Goal: Information Seeking & Learning: Learn about a topic

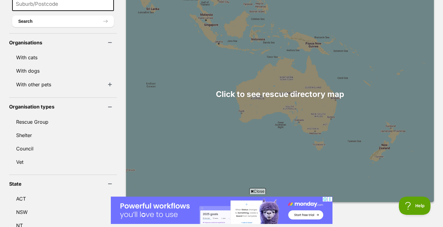
click at [327, 124] on div at bounding box center [280, 94] width 308 height 216
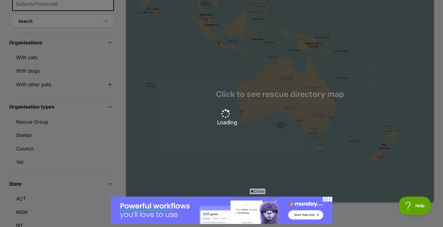
click at [327, 124] on div "Loading" at bounding box center [221, 113] width 443 height 227
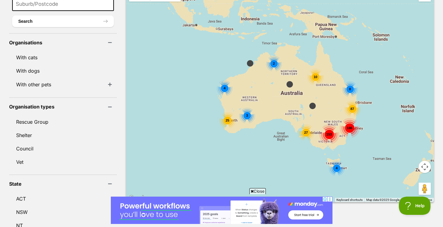
click at [329, 141] on div "186 87 153 8 10 27 25 3 4 2 4" at bounding box center [280, 94] width 308 height 216
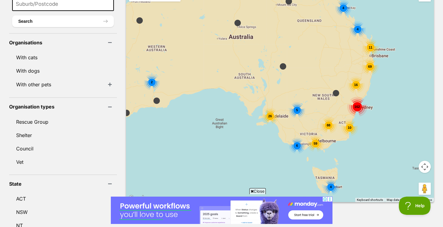
click at [307, 144] on div "59" at bounding box center [315, 143] width 17 height 17
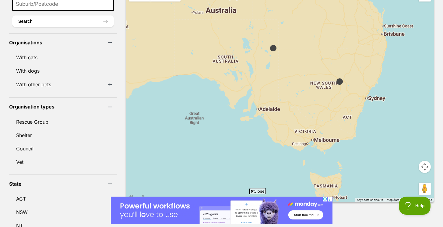
click at [301, 144] on div at bounding box center [280, 94] width 308 height 216
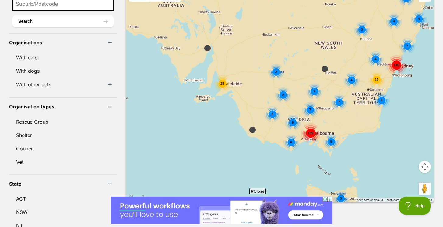
click at [293, 137] on div "145 7 4 4 4 16 5 11 4 7 2 2 4 3 109 6 8 2 2 7 9 2 25 3" at bounding box center [280, 94] width 308 height 216
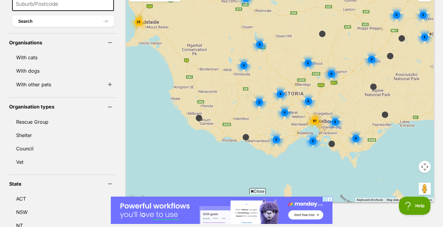
click at [311, 115] on div "2 2 2 2 6 3 2 4 2 97 2 4 2 3 6 4 2 2 6 6 6 3 23" at bounding box center [280, 94] width 308 height 216
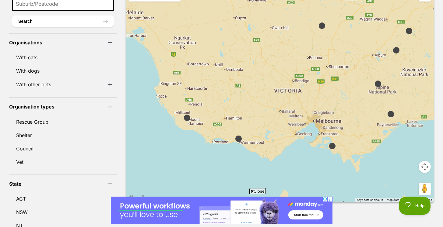
click at [311, 115] on div at bounding box center [280, 94] width 308 height 216
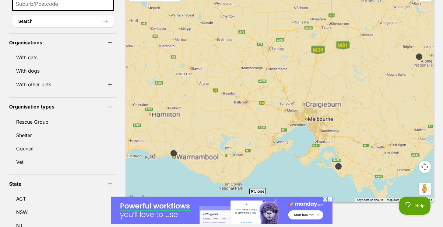
click at [311, 115] on div at bounding box center [280, 94] width 308 height 216
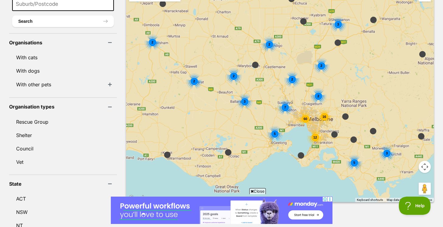
click at [316, 115] on div "16" at bounding box center [324, 116] width 17 height 17
click at [311, 115] on div "3 60 16 12 5 7 3 2 2 2 2 2 3 2 2 3 5" at bounding box center [280, 94] width 308 height 216
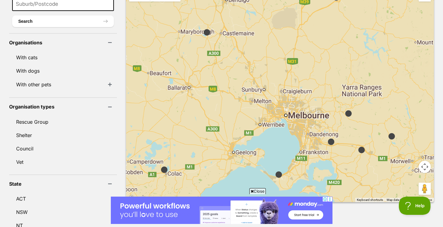
click at [311, 115] on div at bounding box center [280, 94] width 308 height 216
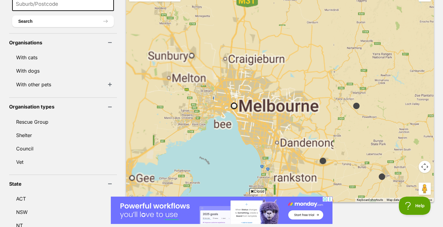
click at [311, 116] on div at bounding box center [280, 94] width 308 height 216
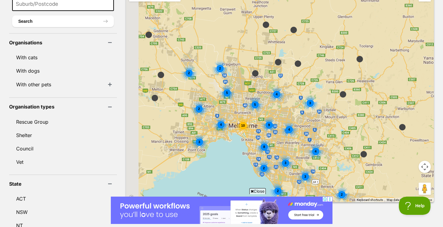
drag, startPoint x: 245, startPoint y: 115, endPoint x: 288, endPoint y: 141, distance: 50.2
click at [288, 141] on div "10 4 2 3 5 2 5 4 9 3 4 4 8 3 3 2 2 4 2 2" at bounding box center [280, 94] width 308 height 216
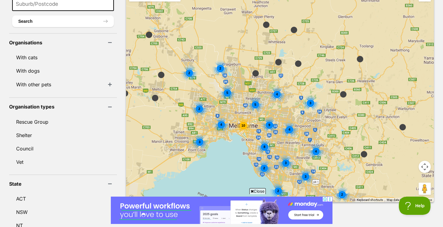
click at [264, 134] on div "10 4 2 3 5 2 5 4 9 3 4 4 8 3 3 2 2 4 2 2" at bounding box center [280, 94] width 308 height 216
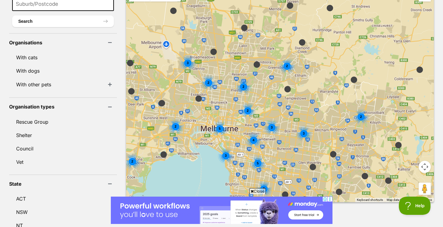
drag, startPoint x: 257, startPoint y: 143, endPoint x: 260, endPoint y: 149, distance: 6.8
click at [260, 149] on div "5 2 2 3 2 2 2 2 3 4 3 2 5 3 2 3" at bounding box center [280, 94] width 308 height 216
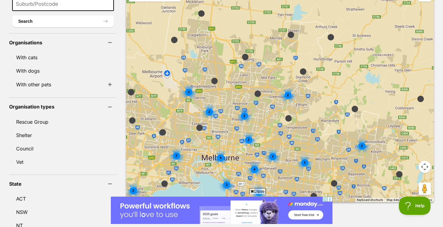
drag, startPoint x: 247, startPoint y: 113, endPoint x: 248, endPoint y: 139, distance: 25.9
click at [249, 139] on div "5 2 2 3 2 2 2 2 3 4 3 2 5 3 2 3" at bounding box center [280, 94] width 308 height 216
click at [248, 139] on div "5 2 2 3 2 2 2 2 3 4 3 2 5 3 2 3" at bounding box center [280, 94] width 308 height 216
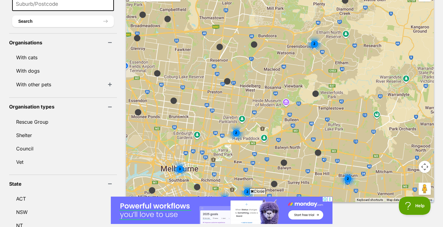
click at [229, 133] on div "3 2 2 2 2 2" at bounding box center [280, 94] width 308 height 216
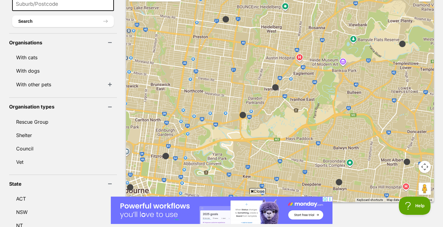
drag, startPoint x: 258, startPoint y: 158, endPoint x: 272, endPoint y: 151, distance: 15.5
click at [272, 151] on div at bounding box center [280, 94] width 308 height 216
click at [239, 111] on img at bounding box center [243, 115] width 8 height 8
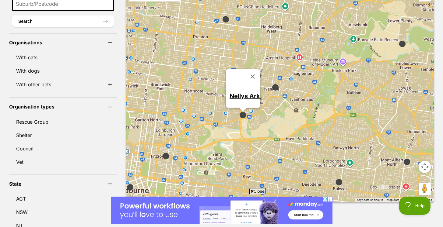
click at [271, 84] on img at bounding box center [275, 88] width 8 height 8
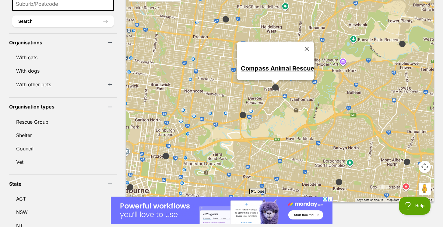
click at [265, 64] on link "Compass Animal Rescue" at bounding box center [276, 67] width 73 height 7
click at [231, 92] on div "Compass Animal Rescue" at bounding box center [280, 94] width 308 height 216
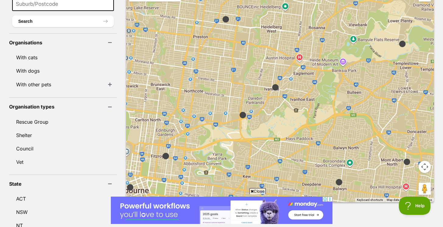
click at [335, 179] on img at bounding box center [339, 183] width 8 height 8
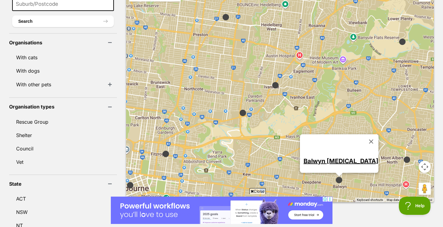
click at [239, 109] on img at bounding box center [243, 113] width 8 height 8
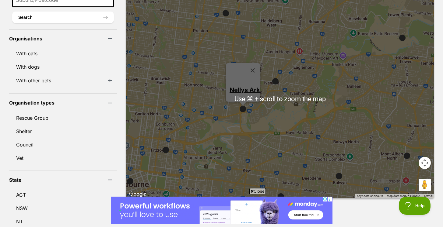
scroll to position [228, 0]
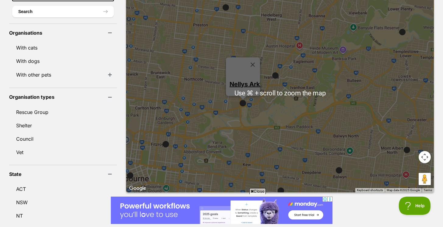
click at [162, 141] on img at bounding box center [166, 145] width 8 height 8
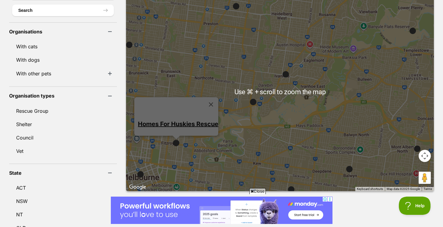
scroll to position [229, 0]
click at [287, 186] on img at bounding box center [291, 190] width 8 height 8
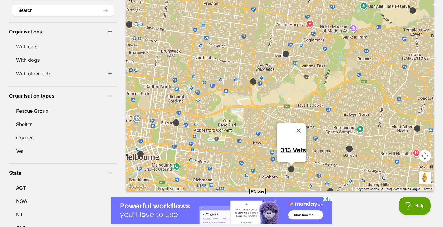
click at [345, 145] on img at bounding box center [349, 149] width 8 height 8
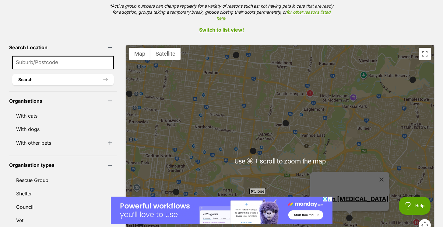
scroll to position [155, 0]
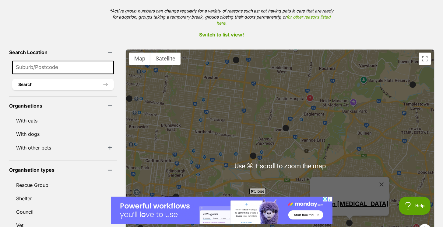
click at [399, 80] on div "Balwyn Veterinary Surgery" at bounding box center [280, 158] width 308 height 216
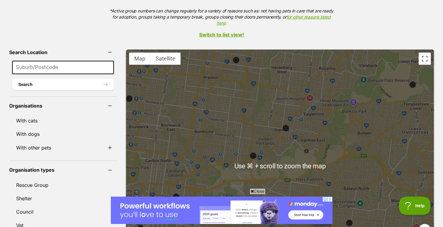
click at [409, 81] on img at bounding box center [413, 85] width 8 height 8
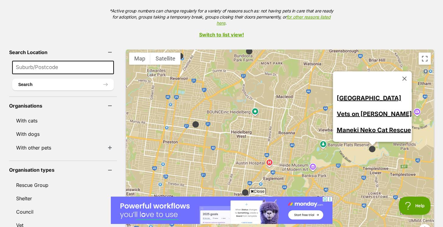
click at [336, 126] on link "Maneki Neko Cat Rescue" at bounding box center [373, 129] width 74 height 7
click at [245, 47] on img at bounding box center [249, 51] width 8 height 8
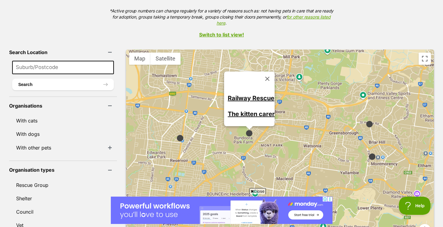
click at [242, 95] on link "Railway Rescue" at bounding box center [251, 98] width 47 height 7
click at [176, 134] on img at bounding box center [180, 138] width 8 height 8
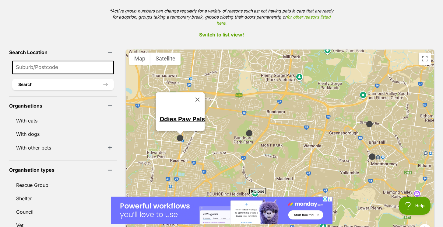
click at [172, 115] on link "Odies Paw Pals" at bounding box center [181, 118] width 45 height 7
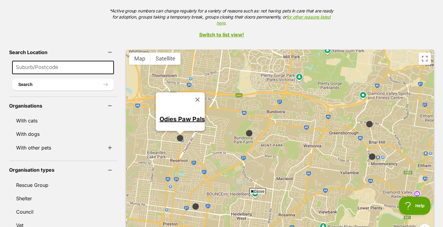
scroll to position [0, 0]
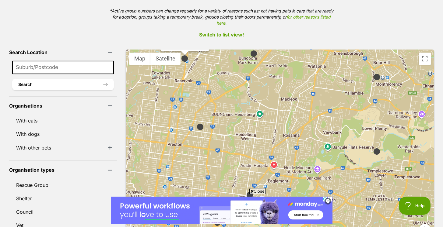
drag, startPoint x: 274, startPoint y: 149, endPoint x: 245, endPoint y: 104, distance: 53.4
click at [278, 68] on div "Odies Paw Pals" at bounding box center [280, 158] width 308 height 216
click at [196, 123] on img at bounding box center [200, 127] width 8 height 8
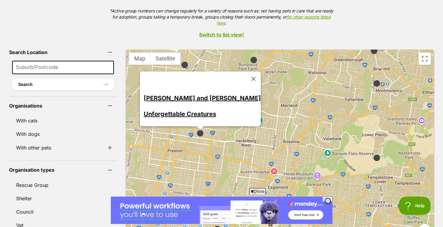
click at [194, 95] on link "[PERSON_NAME] and [PERSON_NAME]" at bounding box center [201, 98] width 117 height 7
click at [190, 110] on link "Unforgettable Creatures" at bounding box center [179, 113] width 72 height 7
click at [373, 80] on img at bounding box center [377, 84] width 8 height 8
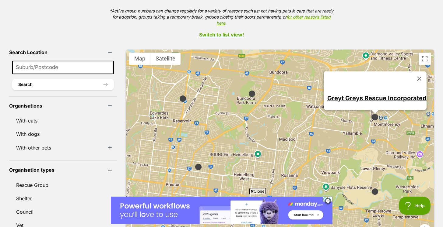
click at [352, 94] on link "Greyt Greys Rescue Incorporated" at bounding box center [376, 97] width 99 height 7
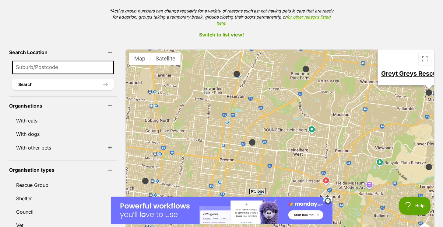
drag, startPoint x: 221, startPoint y: 120, endPoint x: 274, endPoint y: 95, distance: 59.2
click at [274, 95] on div "Greyt Greys Rescue Incorporated" at bounding box center [280, 158] width 308 height 216
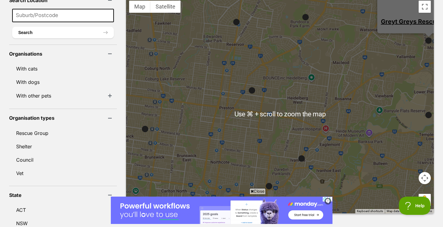
scroll to position [208, 0]
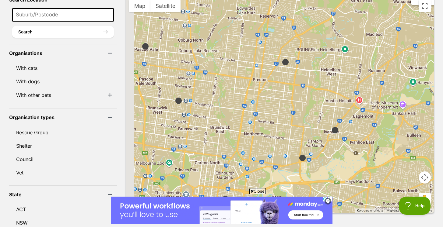
drag, startPoint x: 204, startPoint y: 130, endPoint x: 202, endPoint y: 105, distance: 24.4
click at [238, 101] on div "Greyt Greys Rescue Incorporated" at bounding box center [280, 105] width 308 height 216
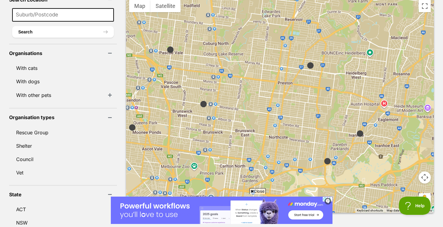
drag, startPoint x: 166, startPoint y: 92, endPoint x: 203, endPoint y: 97, distance: 37.5
click at [203, 100] on img at bounding box center [204, 104] width 8 height 8
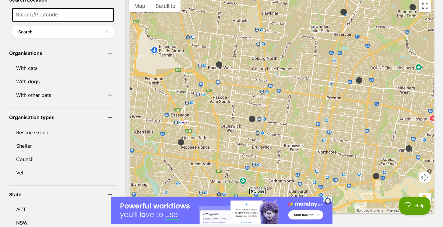
drag, startPoint x: 171, startPoint y: 72, endPoint x: 208, endPoint y: 86, distance: 39.8
click at [208, 86] on div "Greyt Greys Rescue Incorporated" at bounding box center [280, 105] width 308 height 216
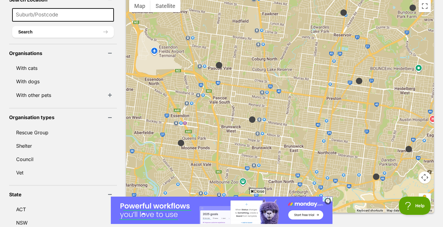
click at [215, 61] on img at bounding box center [219, 65] width 8 height 8
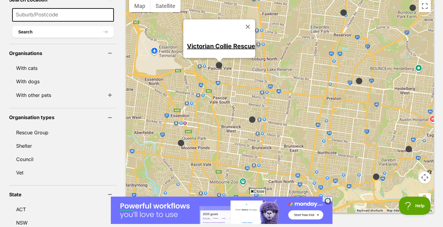
click at [177, 139] on img at bounding box center [181, 143] width 8 height 8
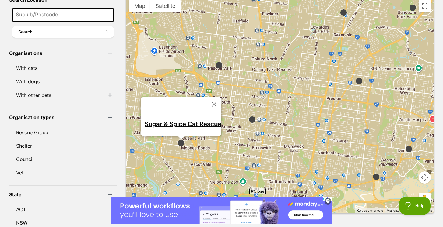
click at [248, 116] on img at bounding box center [252, 120] width 8 height 8
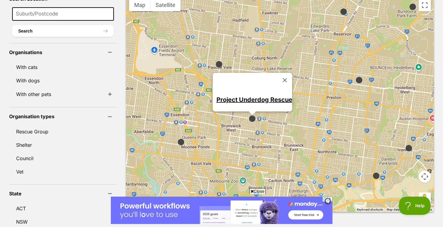
scroll to position [209, 0]
click at [215, 60] on img at bounding box center [219, 64] width 8 height 8
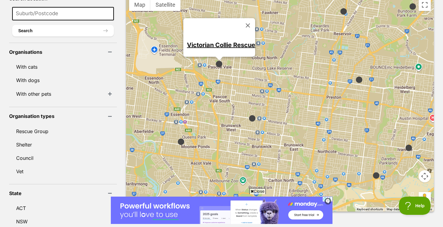
scroll to position [208, 0]
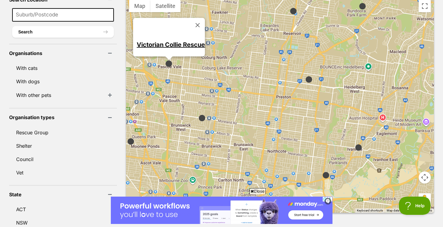
drag, startPoint x: 201, startPoint y: 108, endPoint x: 156, endPoint y: 105, distance: 45.7
click at [151, 107] on div "Victorian Collie Rescue" at bounding box center [280, 105] width 308 height 216
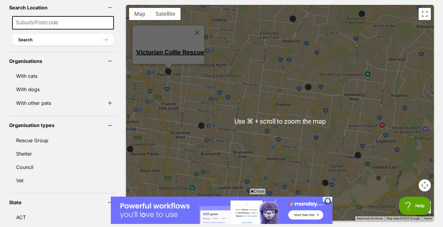
scroll to position [200, 0]
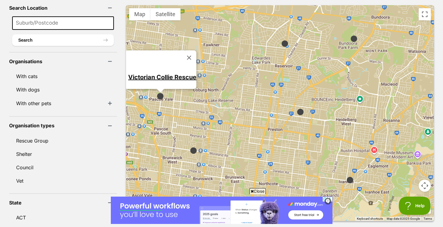
drag, startPoint x: 268, startPoint y: 74, endPoint x: 251, endPoint y: 117, distance: 46.2
click at [251, 117] on div "Victorian Collie Rescue" at bounding box center [280, 113] width 308 height 216
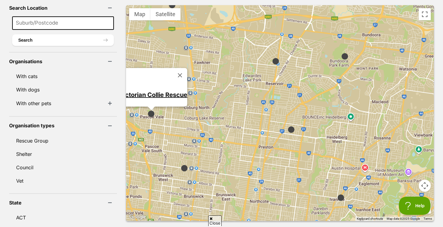
drag, startPoint x: 281, startPoint y: 72, endPoint x: 277, endPoint y: 100, distance: 27.9
click at [276, 100] on div "Victorian Collie Rescue" at bounding box center [280, 113] width 308 height 216
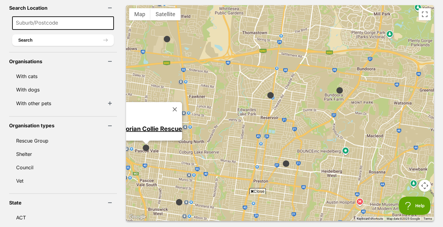
scroll to position [0, 0]
click at [326, 87] on div "Victorian Collie Rescue" at bounding box center [280, 113] width 308 height 216
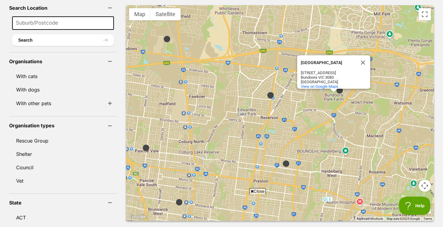
click at [336, 87] on img at bounding box center [340, 91] width 8 height 8
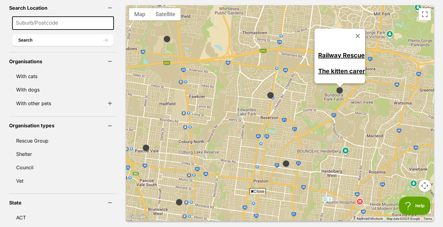
click at [267, 92] on img at bounding box center [271, 96] width 8 height 8
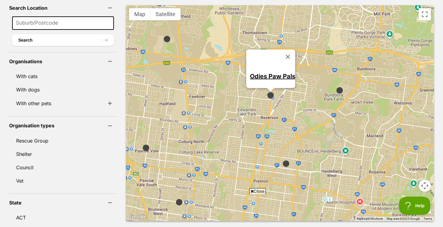
click at [152, 35] on div "Odies Paw Pals" at bounding box center [280, 113] width 308 height 216
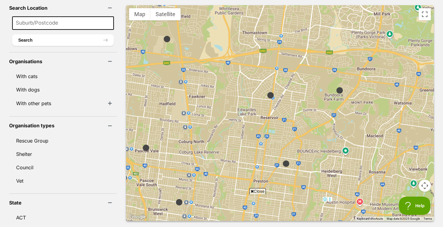
click at [163, 35] on img at bounding box center [167, 39] width 8 height 8
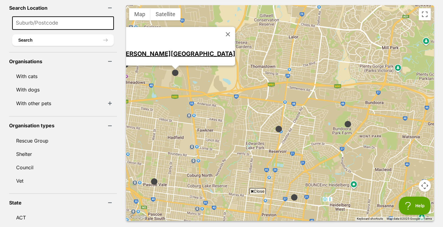
click at [121, 61] on img at bounding box center [125, 65] width 8 height 8
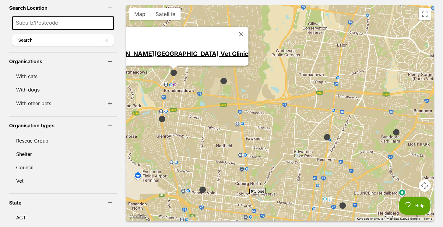
click at [158, 115] on img at bounding box center [162, 119] width 8 height 8
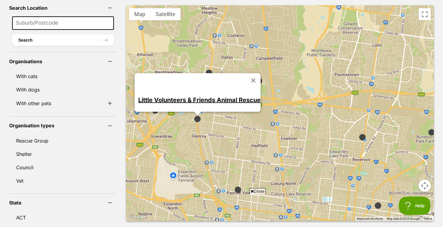
click at [201, 96] on link "Little Volunteers & Friends Animal Rescue" at bounding box center [199, 99] width 122 height 7
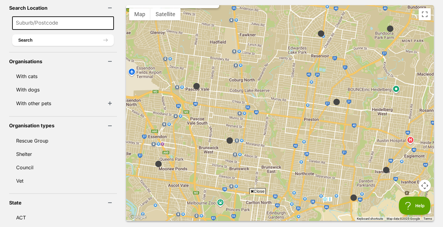
drag, startPoint x: 205, startPoint y: 159, endPoint x: 164, endPoint y: 54, distance: 112.0
click at [164, 54] on div "Little Volunteers & Friends Animal Rescue" at bounding box center [280, 113] width 308 height 216
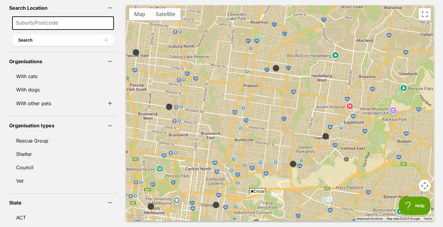
drag, startPoint x: 342, startPoint y: 134, endPoint x: 288, endPoint y: 103, distance: 62.9
click at [281, 100] on div "Little Volunteers & Friends Animal Rescue" at bounding box center [280, 113] width 308 height 216
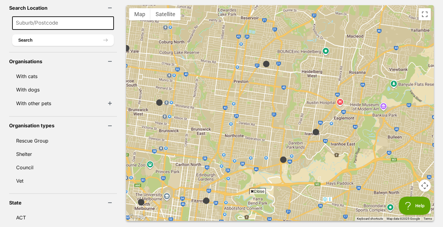
click at [312, 128] on img at bounding box center [316, 132] width 8 height 8
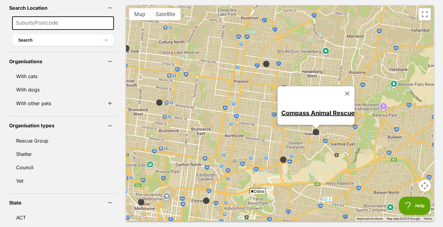
click at [279, 156] on img at bounding box center [283, 160] width 8 height 8
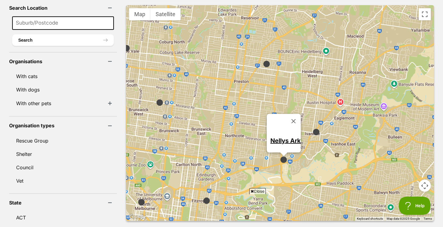
drag, startPoint x: 318, startPoint y: 142, endPoint x: 284, endPoint y: 148, distance: 34.7
click at [333, 132] on div "Nellys Ark" at bounding box center [280, 113] width 308 height 216
click at [193, 194] on div "Close" at bounding box center [221, 210] width 221 height 33
click at [203, 197] on img at bounding box center [207, 201] width 8 height 8
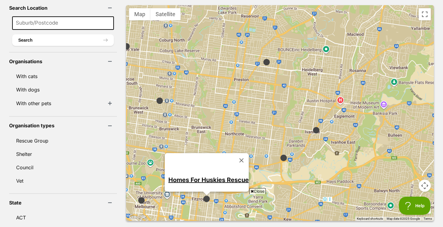
click at [191, 176] on link "Homes For Huskies Rescue" at bounding box center [208, 179] width 80 height 7
click at [204, 176] on link "Homes For Huskies Rescue" at bounding box center [208, 179] width 80 height 7
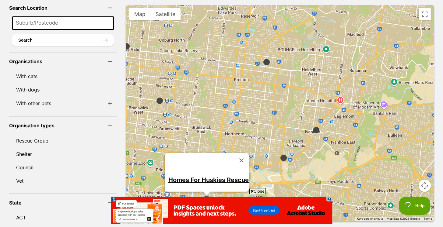
click at [156, 97] on img at bounding box center [160, 101] width 8 height 8
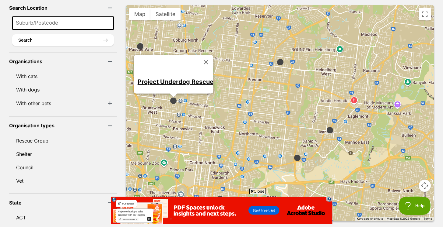
click at [268, 49] on div "Project Underdog Rescue" at bounding box center [280, 113] width 308 height 216
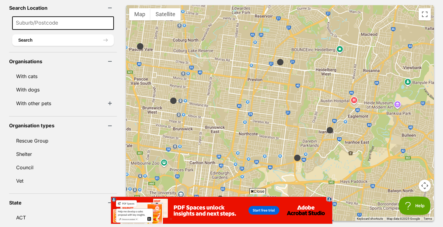
click at [276, 58] on img at bounding box center [280, 62] width 8 height 8
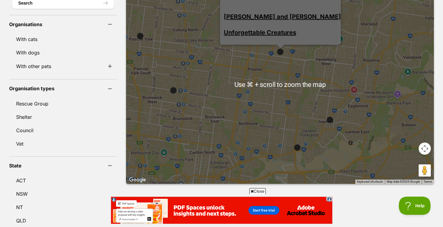
scroll to position [237, 0]
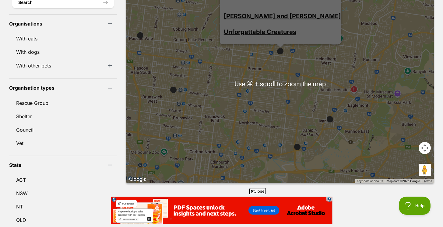
click at [201, 119] on div "Tom and Queenie Unforgettable Creatures" at bounding box center [280, 75] width 308 height 216
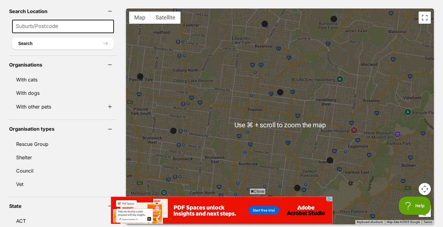
scroll to position [170, 0]
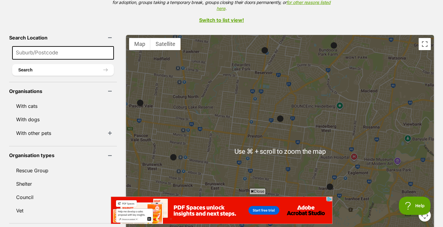
click at [268, 96] on div at bounding box center [280, 143] width 308 height 216
click at [276, 115] on img at bounding box center [280, 119] width 8 height 8
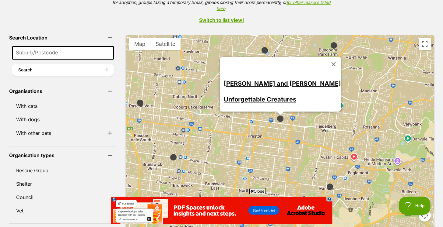
click at [267, 71] on div "Tom and Queenie Unforgettable Creatures" at bounding box center [281, 91] width 117 height 40
click at [267, 80] on link "[PERSON_NAME] and [PERSON_NAME]" at bounding box center [281, 83] width 117 height 7
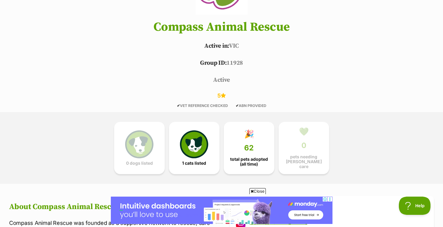
scroll to position [363, 0]
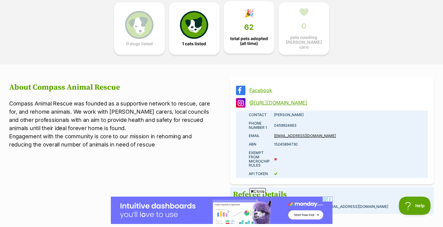
click at [259, 36] on span "total pets adopted (all time)" at bounding box center [249, 41] width 40 height 10
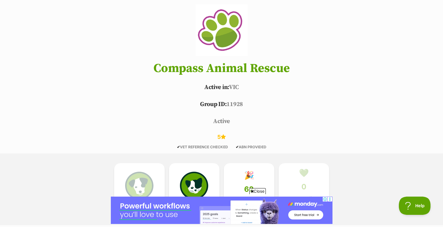
scroll to position [190, 0]
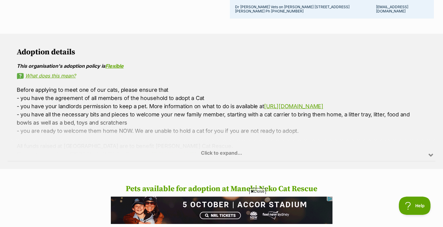
scroll to position [686, 0]
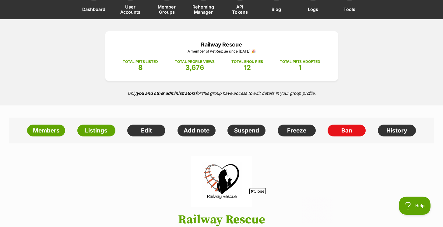
click at [137, 64] on p "TOTAL PETS LISTED" at bounding box center [140, 61] width 35 height 5
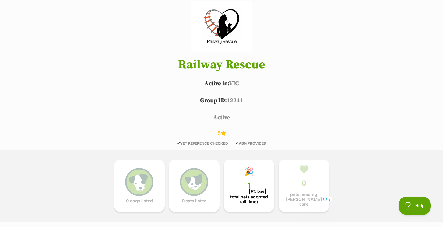
scroll to position [170, 0]
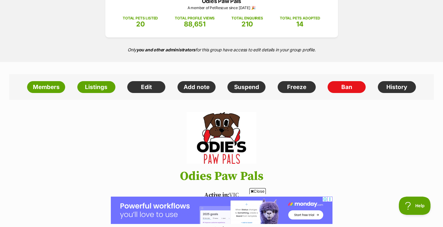
click at [145, 19] on p "TOTAL PETS LISTED" at bounding box center [140, 18] width 35 height 5
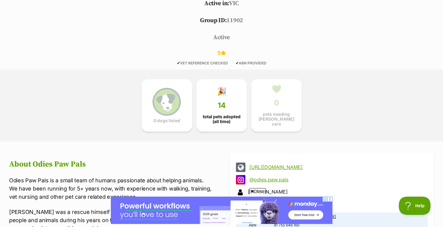
scroll to position [375, 0]
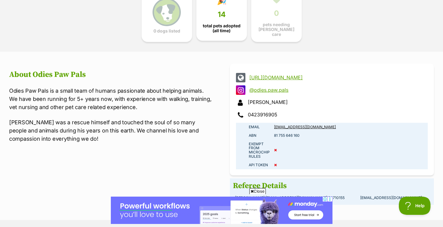
click at [229, 33] on link "🎉 14 total pets adopted (all time)" at bounding box center [221, 14] width 51 height 52
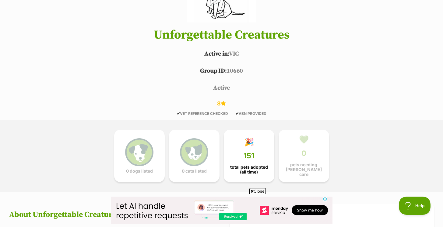
scroll to position [257, 0]
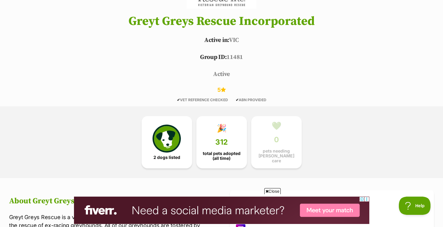
scroll to position [295, 0]
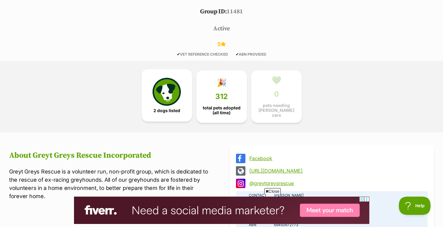
click at [171, 102] on img at bounding box center [166, 92] width 28 height 28
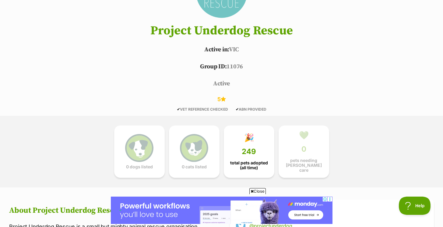
scroll to position [272, 0]
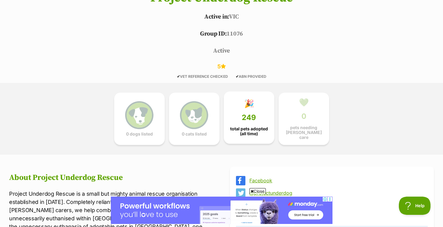
click at [249, 111] on link "🎉 249 total pets adopted (all time)" at bounding box center [249, 118] width 51 height 52
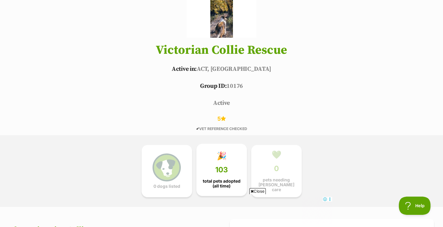
scroll to position [302, 0]
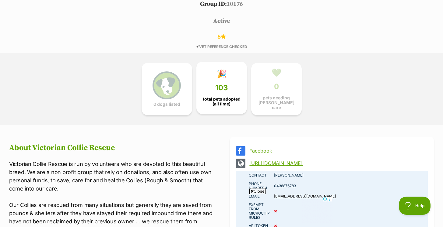
click at [228, 90] on span "103" at bounding box center [221, 88] width 13 height 9
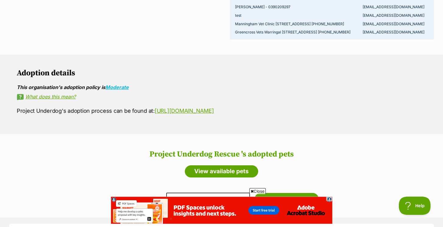
scroll to position [463, 0]
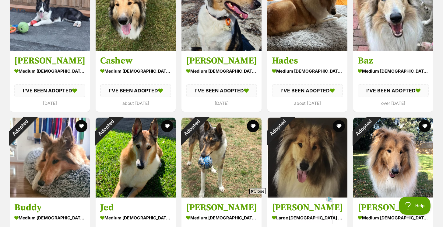
scroll to position [923, 0]
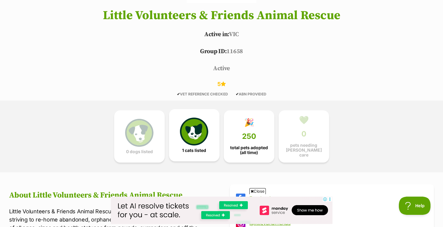
scroll to position [375, 0]
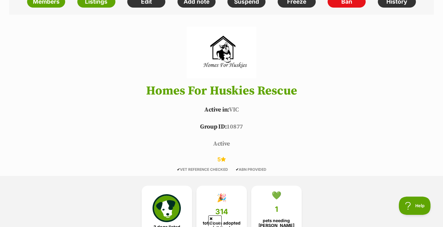
scroll to position [229, 0]
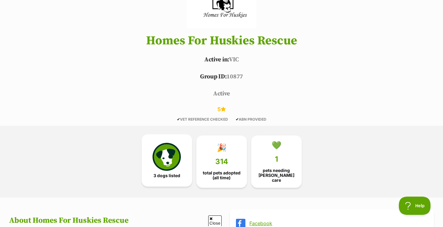
click at [176, 157] on img at bounding box center [166, 157] width 28 height 28
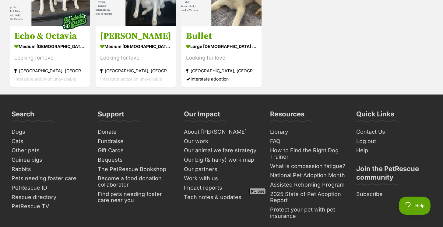
scroll to position [924, 0]
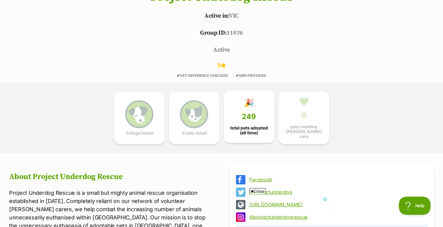
click at [242, 116] on span "249" at bounding box center [249, 117] width 14 height 9
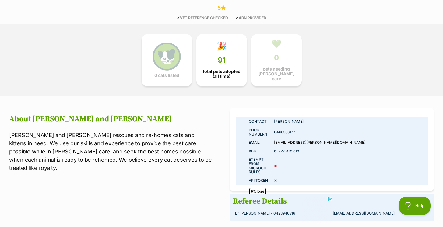
scroll to position [280, 0]
